Goal: Transaction & Acquisition: Subscribe to service/newsletter

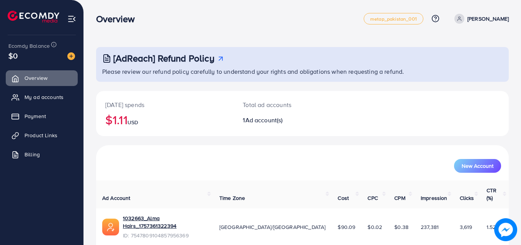
scroll to position [18, 0]
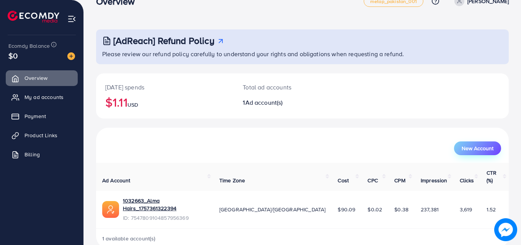
click at [471, 146] on span "New Account" at bounding box center [478, 148] width 32 height 5
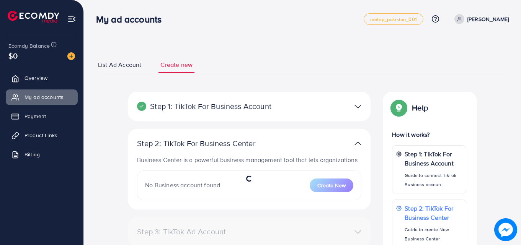
select select
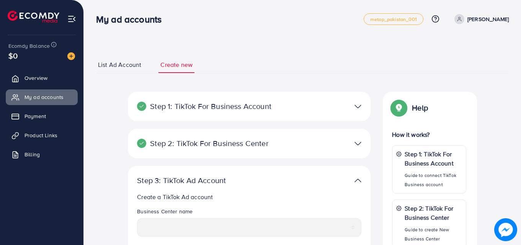
click at [128, 64] on span "List Ad Account" at bounding box center [119, 64] width 43 height 9
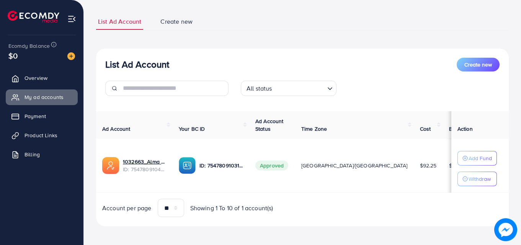
scroll to position [46, 0]
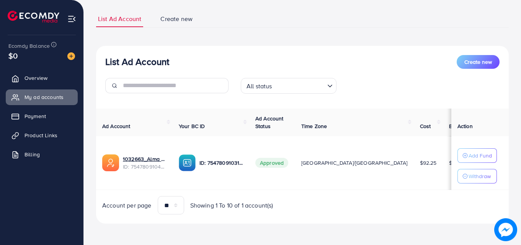
click at [325, 85] on div "Loading..." at bounding box center [330, 85] width 11 height 10
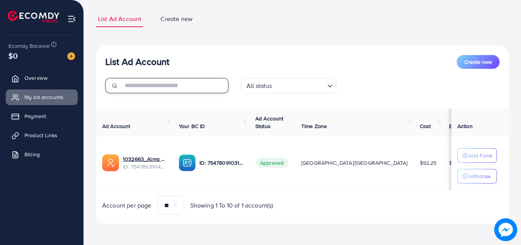
click at [158, 89] on input "text" at bounding box center [176, 85] width 106 height 15
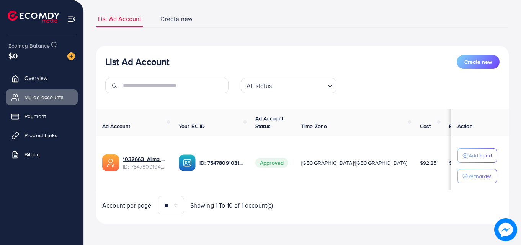
click at [216, 42] on div "**********" at bounding box center [302, 117] width 413 height 213
click at [175, 18] on span "Create new" at bounding box center [176, 19] width 32 height 9
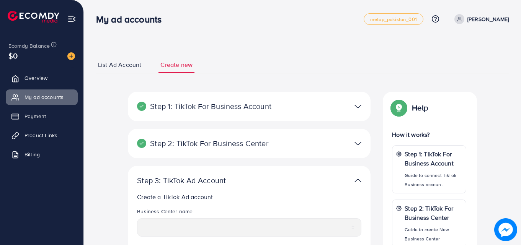
click at [144, 42] on div "**********" at bounding box center [302, 228] width 437 height 456
click at [34, 115] on span "Payment" at bounding box center [34, 117] width 21 height 8
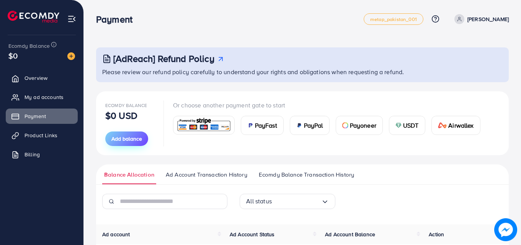
click at [122, 142] on span "Add balance" at bounding box center [126, 139] width 31 height 8
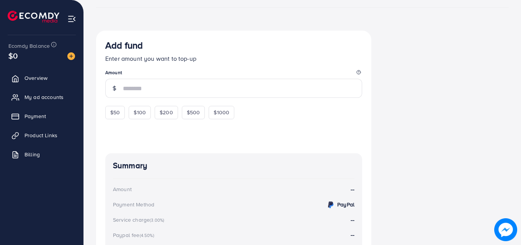
scroll to position [179, 0]
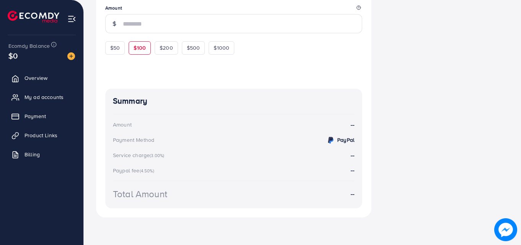
click at [136, 51] on span "$100" at bounding box center [140, 48] width 12 height 8
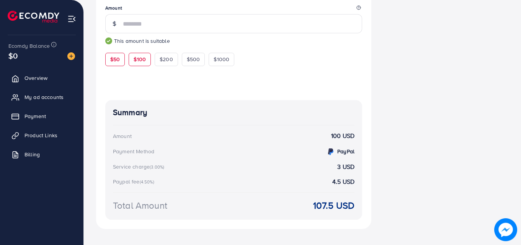
click at [117, 64] on div "$50" at bounding box center [115, 59] width 20 height 13
click at [135, 60] on span "$100" at bounding box center [140, 59] width 12 height 8
click at [120, 62] on div "$50" at bounding box center [115, 59] width 20 height 13
type input "**"
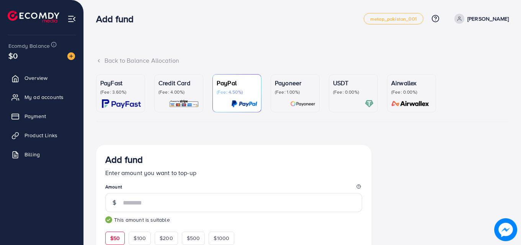
scroll to position [0, 0]
click at [163, 88] on p "Credit Card" at bounding box center [178, 83] width 41 height 9
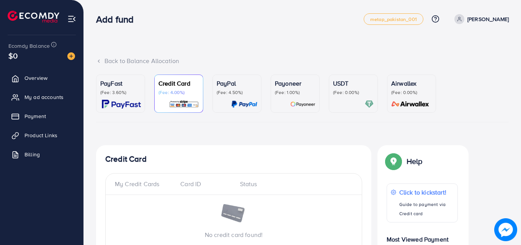
click at [127, 93] on p "(Fee: 3.60%)" at bounding box center [120, 93] width 41 height 6
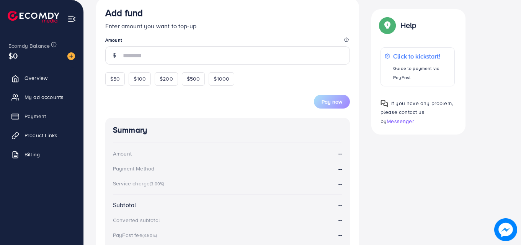
scroll to position [153, 0]
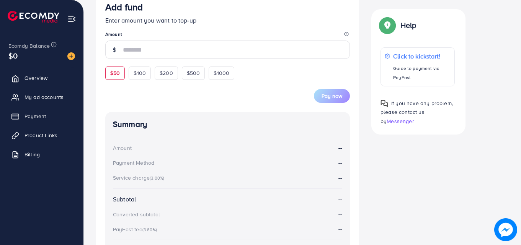
click at [114, 73] on span "$50" at bounding box center [115, 73] width 10 height 8
type input "**"
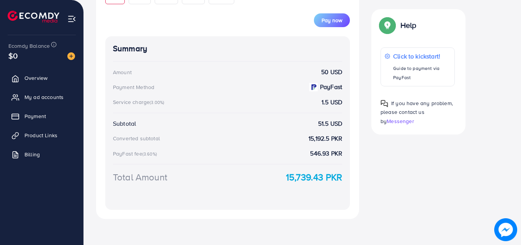
scroll to position [242, 0]
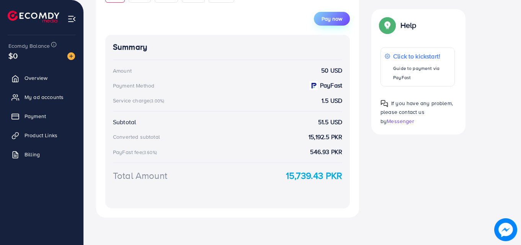
click at [322, 24] on button "Pay now" at bounding box center [332, 19] width 36 height 14
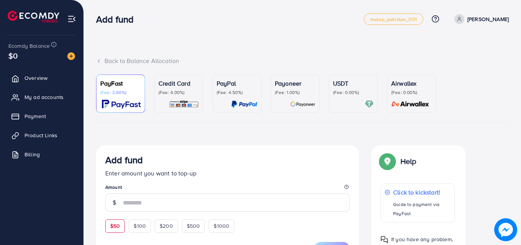
click at [117, 227] on span "$50" at bounding box center [115, 226] width 10 height 8
type input "**"
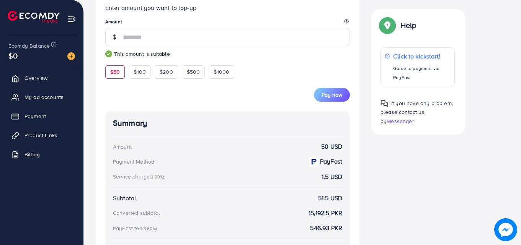
scroll to position [170, 0]
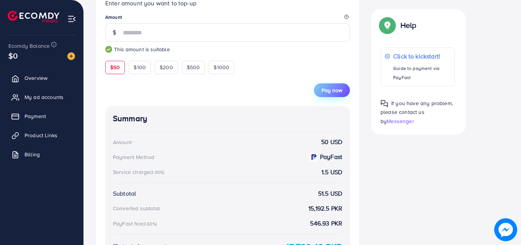
click at [328, 91] on span "Pay now" at bounding box center [331, 90] width 21 height 8
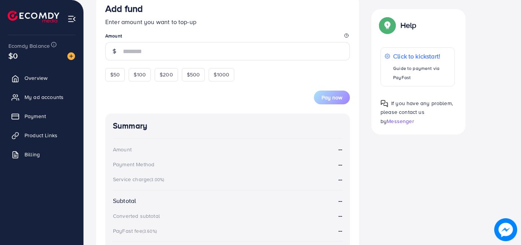
scroll to position [152, 0]
click at [121, 77] on div "$50" at bounding box center [115, 73] width 20 height 13
type input "**"
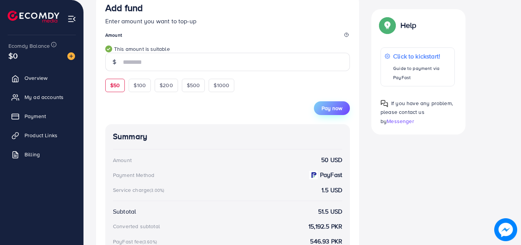
click at [330, 109] on span "Pay now" at bounding box center [331, 108] width 21 height 8
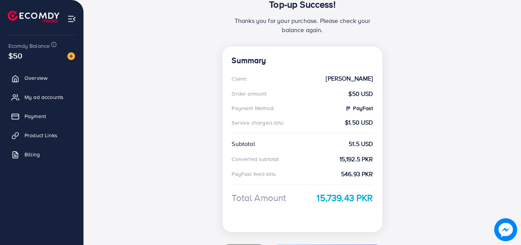
scroll to position [150, 0]
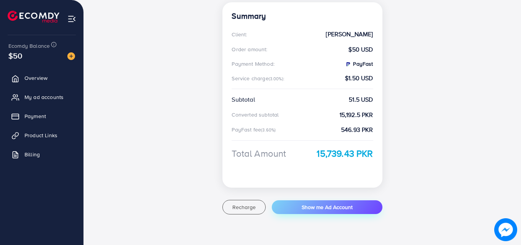
click at [316, 210] on span "Show me Ad Account" at bounding box center [327, 208] width 51 height 8
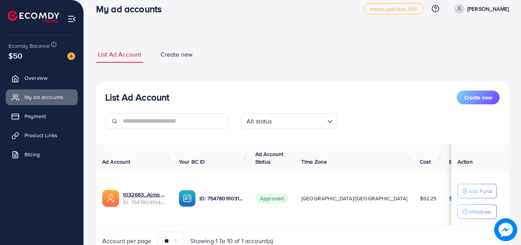
scroll to position [46, 0]
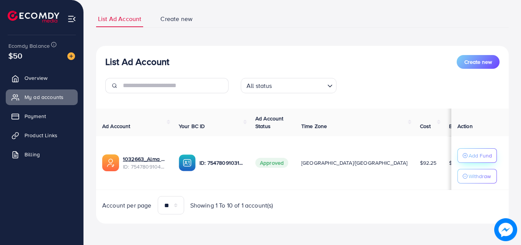
click at [471, 160] on p "Add Fund" at bounding box center [479, 155] width 23 height 9
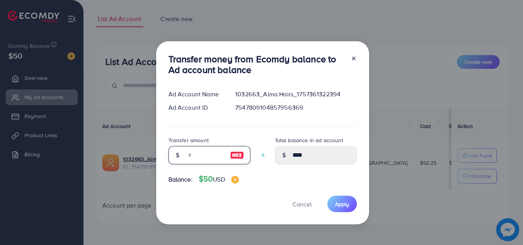
click at [208, 155] on input "number" at bounding box center [205, 155] width 38 height 18
type input "*"
type input "****"
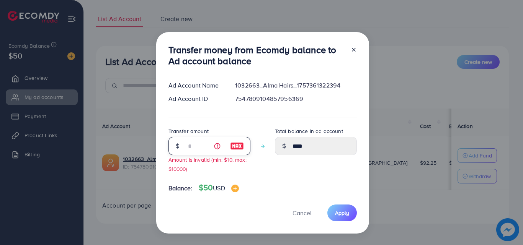
type input "**"
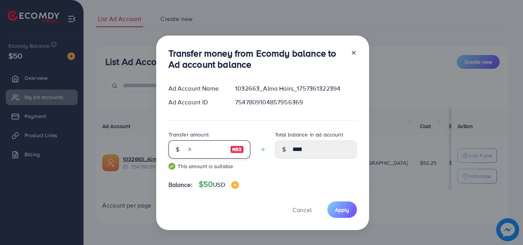
type input "*****"
type input "**"
click at [335, 213] on span "Apply" at bounding box center [342, 210] width 14 height 8
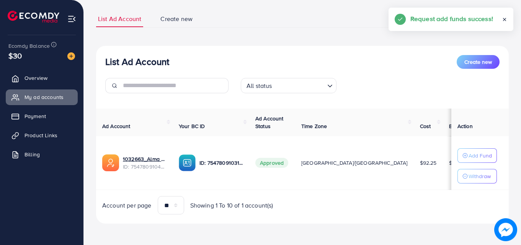
click at [502, 21] on icon at bounding box center [504, 19] width 5 height 5
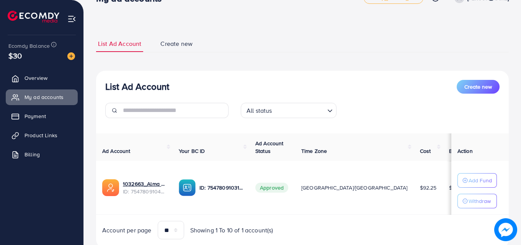
scroll to position [0, 0]
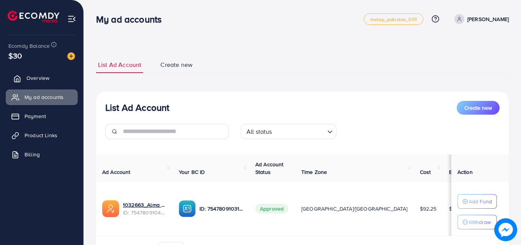
click at [42, 80] on span "Overview" at bounding box center [37, 78] width 23 height 8
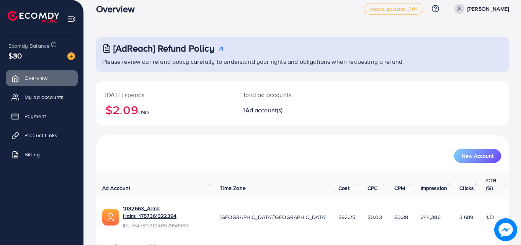
scroll to position [18, 0]
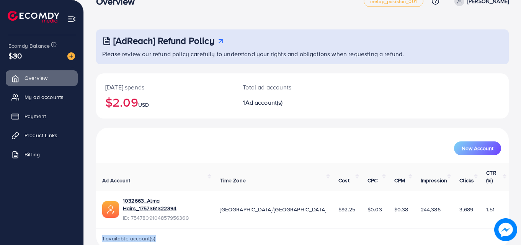
drag, startPoint x: 156, startPoint y: 222, endPoint x: 94, endPoint y: 182, distance: 73.7
click at [90, 223] on div "[AdReach] Refund Policy Please review our refund policy carefully to understand…" at bounding box center [302, 121] width 437 height 279
click at [131, 142] on div "New Account" at bounding box center [302, 149] width 397 height 14
click at [39, 151] on span "Billing" at bounding box center [33, 155] width 15 height 8
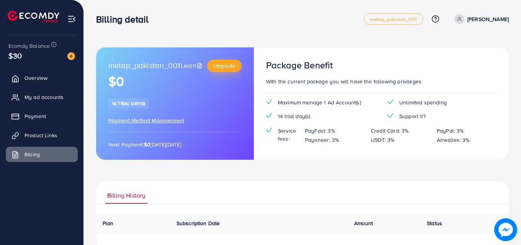
click at [225, 70] on link "Upgrade" at bounding box center [224, 66] width 34 height 12
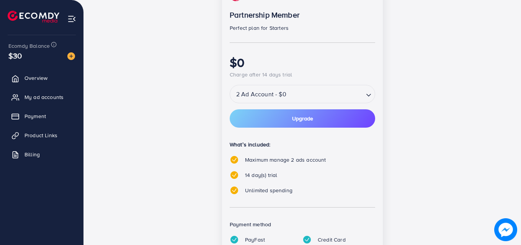
scroll to position [153, 0]
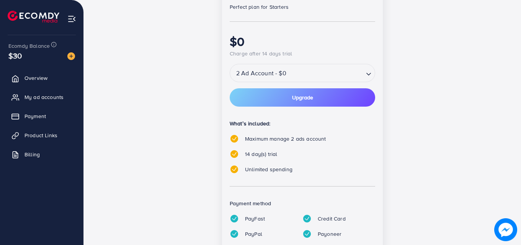
click at [268, 75] on div "2 Ad Account - $0" at bounding box center [297, 73] width 134 height 14
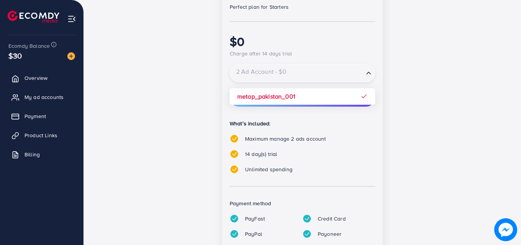
click at [268, 75] on input "Search for option" at bounding box center [297, 73] width 132 height 13
click at [457, 78] on div "14 day(s) free trial Partnership Member Perfect plan for Starters $0 Charge aft…" at bounding box center [302, 118] width 331 height 317
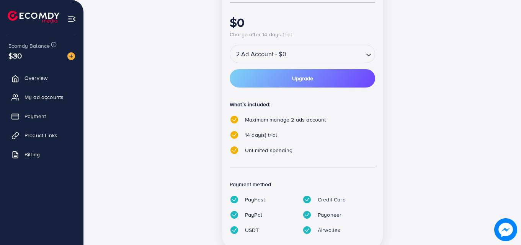
scroll to position [159, 0]
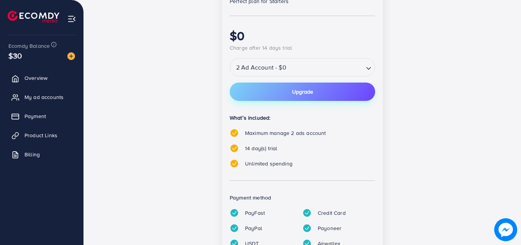
click at [301, 99] on button "Upgrade" at bounding box center [302, 92] width 145 height 18
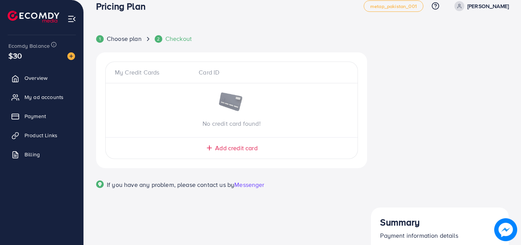
scroll to position [24, 0]
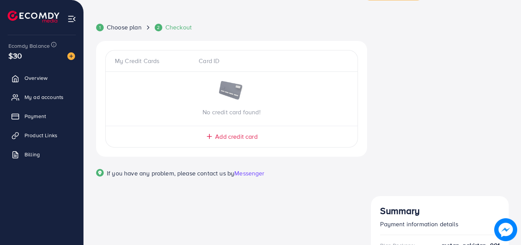
click at [227, 136] on span "Add credit card" at bounding box center [236, 136] width 42 height 9
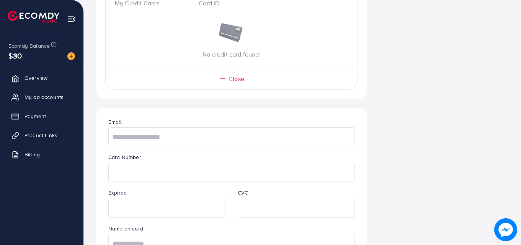
scroll to position [139, 0]
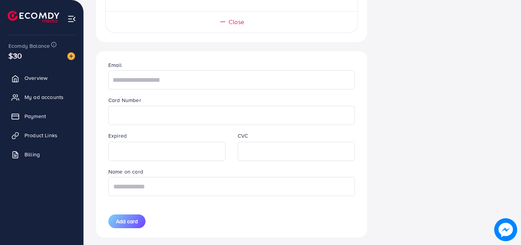
type input "**********"
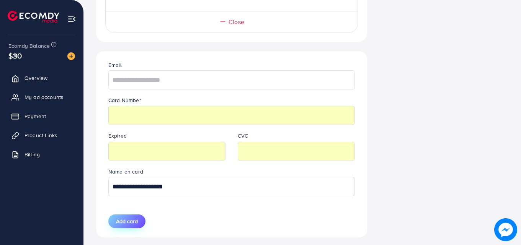
click at [132, 222] on span "Add card" at bounding box center [127, 222] width 22 height 8
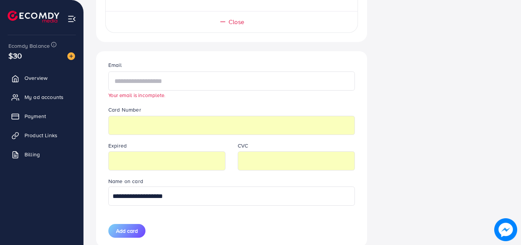
click at [144, 81] on input "text" at bounding box center [231, 81] width 246 height 19
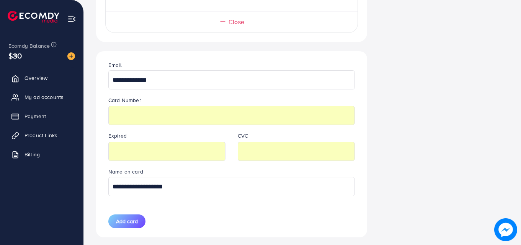
click at [144, 81] on input "**********" at bounding box center [231, 79] width 246 height 19
drag, startPoint x: 144, startPoint y: 81, endPoint x: 140, endPoint y: 79, distance: 4.3
click at [140, 79] on input "**********" at bounding box center [231, 79] width 246 height 19
click at [194, 76] on input "**********" at bounding box center [231, 79] width 246 height 19
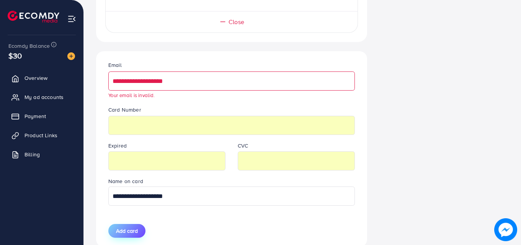
click at [130, 226] on button "Add card" at bounding box center [126, 231] width 37 height 14
click at [176, 83] on input "**********" at bounding box center [231, 81] width 246 height 19
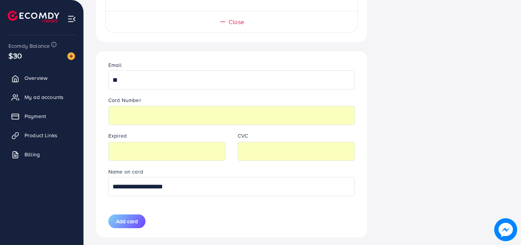
type input "*"
click at [176, 83] on input "text" at bounding box center [231, 79] width 246 height 19
type input "**********"
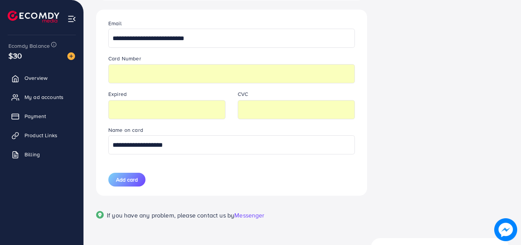
scroll to position [186, 0]
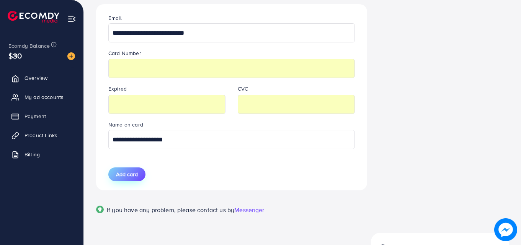
click at [134, 177] on span "Add card" at bounding box center [127, 175] width 22 height 8
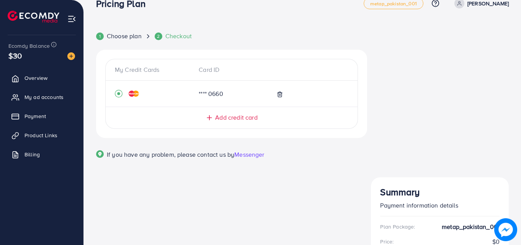
scroll to position [24, 0]
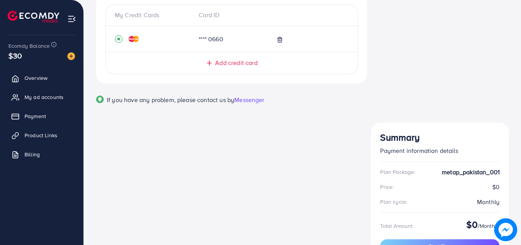
scroll to position [73, 0]
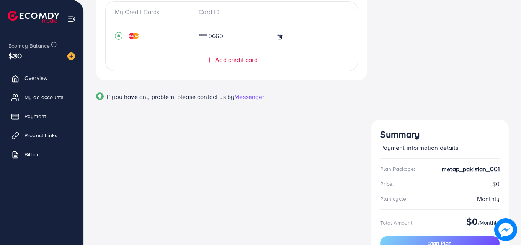
click at [415, 236] on button "Start Plan" at bounding box center [439, 243] width 119 height 14
click at [24, 151] on link "Billing" at bounding box center [42, 154] width 72 height 15
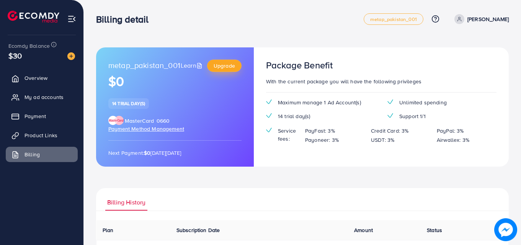
click at [223, 71] on link "Upgrade" at bounding box center [224, 66] width 34 height 12
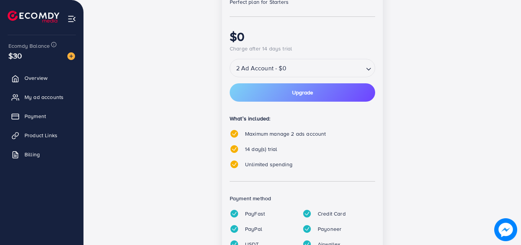
scroll to position [115, 0]
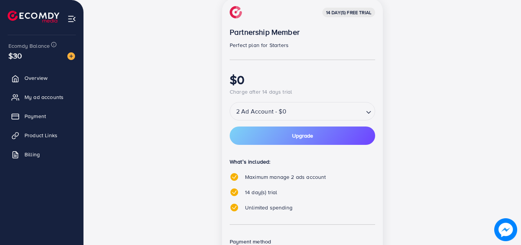
click at [263, 114] on div "2 Ad Account - $0" at bounding box center [297, 111] width 134 height 14
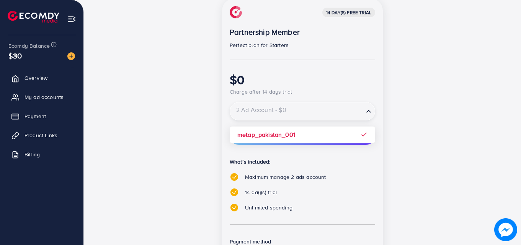
click at [263, 117] on input "Search for option" at bounding box center [297, 111] width 132 height 13
click at [432, 127] on div "14 day(s) free trial Partnership Member Perfect plan for Starters $0 Charge aft…" at bounding box center [302, 156] width 331 height 317
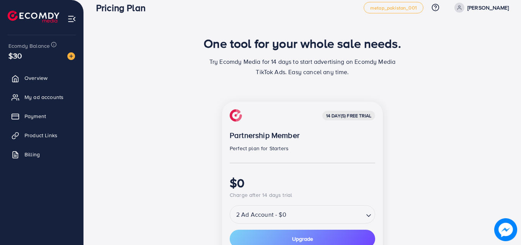
scroll to position [197, 0]
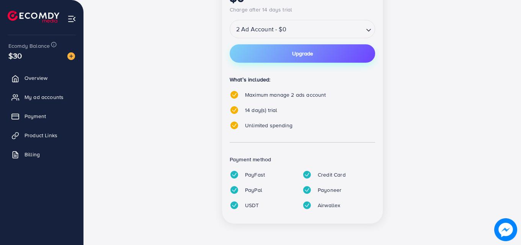
click at [306, 57] on button "Upgrade" at bounding box center [302, 53] width 145 height 18
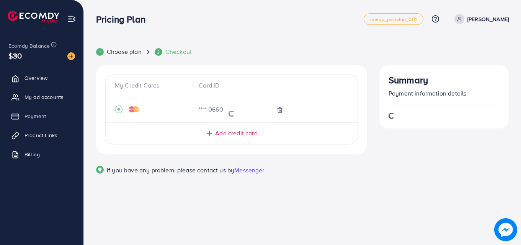
scroll to position [0, 0]
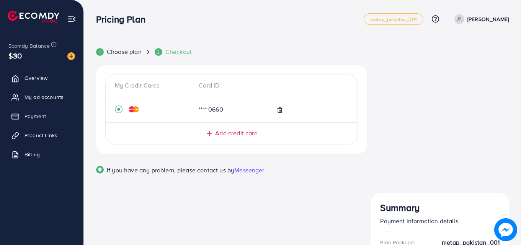
click at [28, 73] on link "Overview" at bounding box center [42, 77] width 72 height 15
